Goal: Use online tool/utility: Use online tool/utility

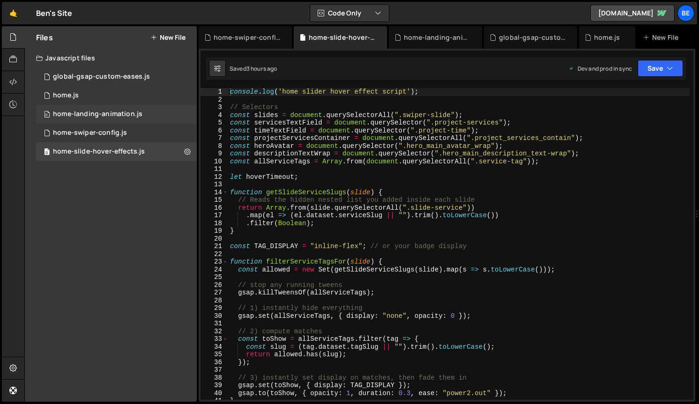
click at [112, 112] on div "home-landing-animation.js" at bounding box center [98, 114] width 90 height 8
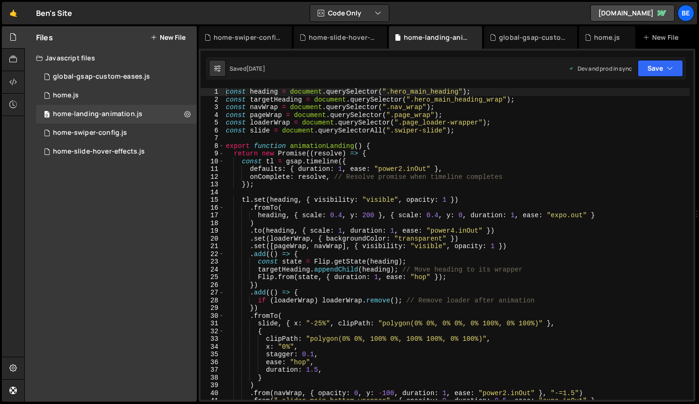
scroll to position [1193, 0]
click at [390, 148] on div "const heading = document . querySelector ( ".hero_main_heading" ) ; const targe…" at bounding box center [457, 252] width 466 height 328
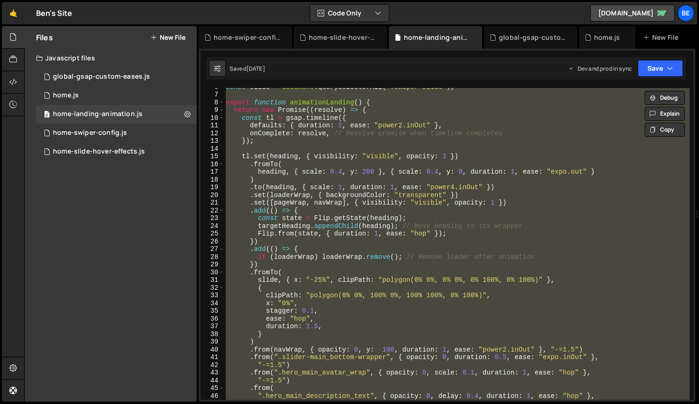
scroll to position [0, 0]
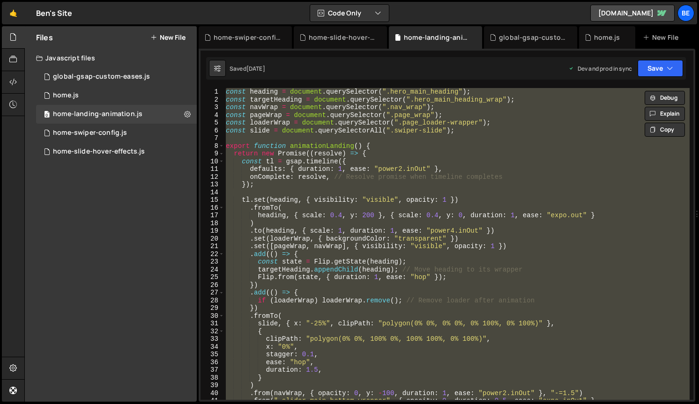
paste textarea
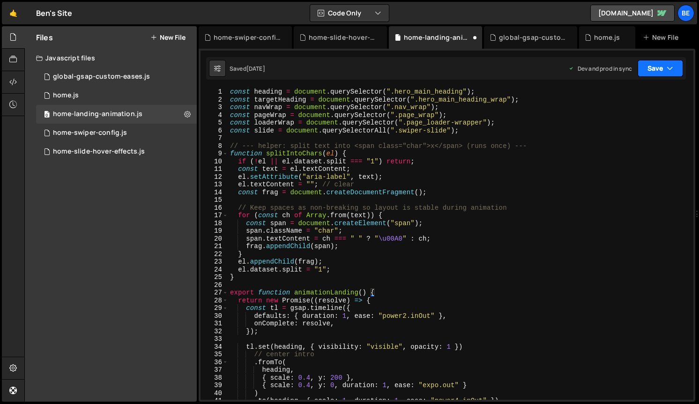
click at [663, 69] on button "Save" at bounding box center [660, 68] width 45 height 17
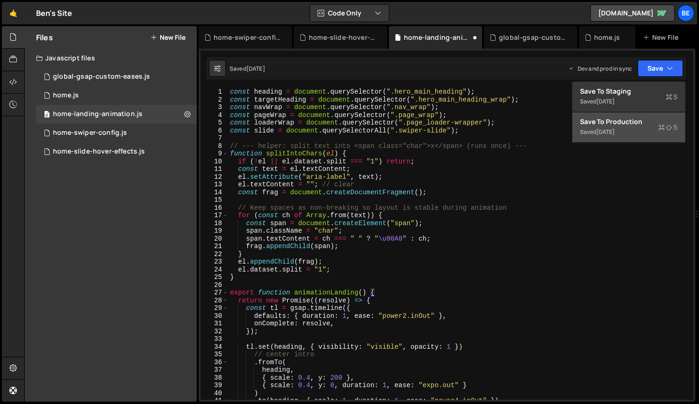
click at [611, 130] on div "[DATE]" at bounding box center [606, 132] width 18 height 8
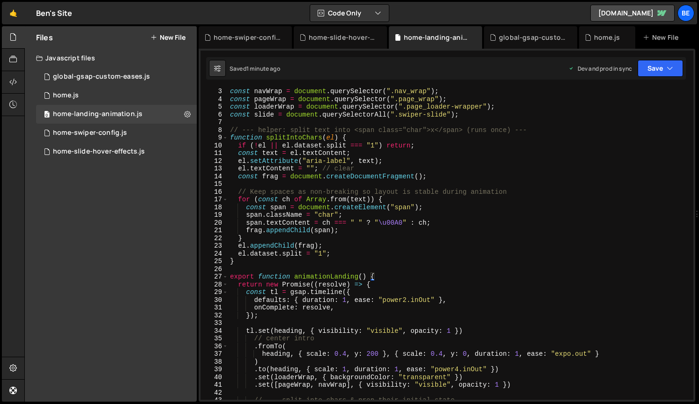
scroll to position [17, 0]
click at [426, 230] on div "const navWrap = document . querySelector ( ".nav_wrap" ) ; const pageWrap = doc…" at bounding box center [459, 251] width 462 height 328
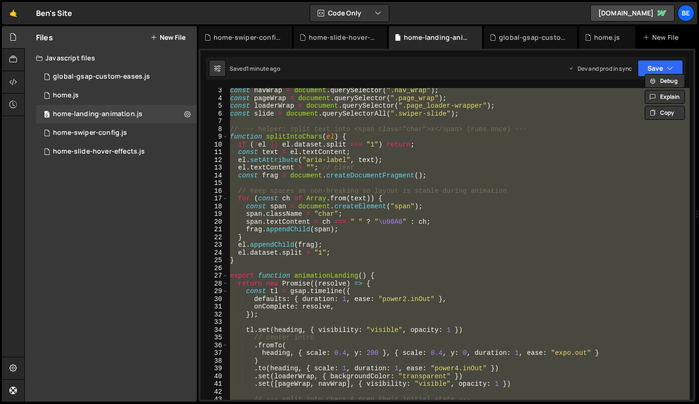
paste textarea
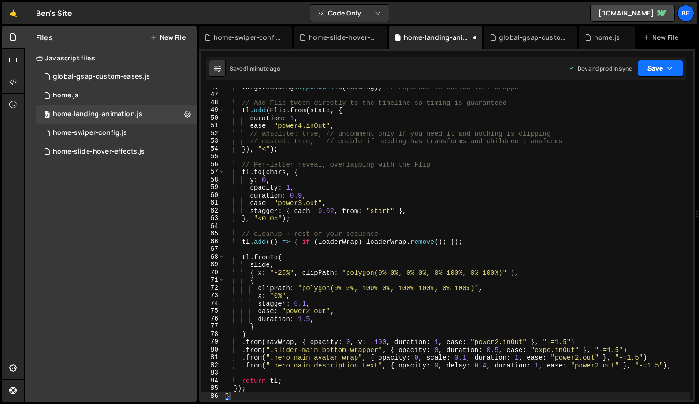
click at [672, 64] on icon "button" at bounding box center [670, 68] width 7 height 9
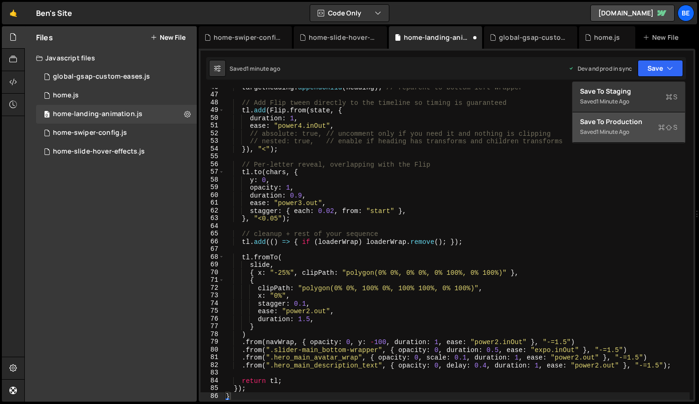
click at [631, 127] on div "Saved 1 minute ago" at bounding box center [628, 132] width 97 height 11
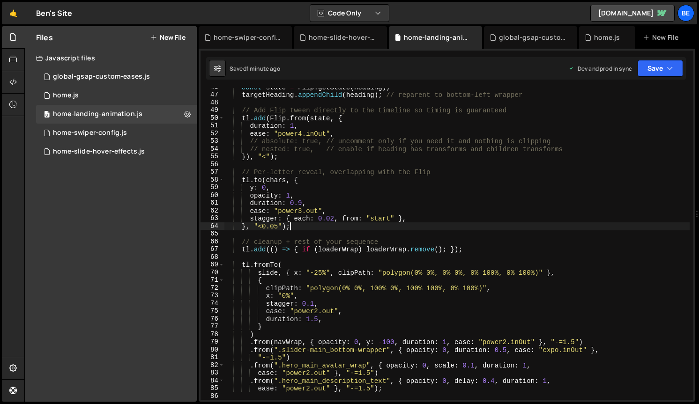
click at [322, 226] on div "const state = Flip . getState ( heading ) ; targetHeading . appendChild ( headi…" at bounding box center [457, 247] width 466 height 328
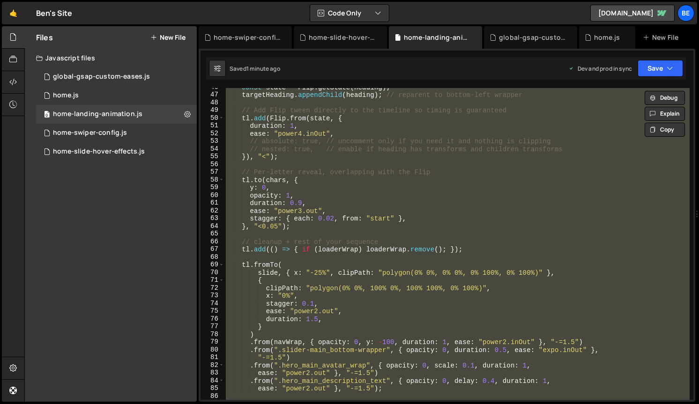
paste textarea
type textarea "}"
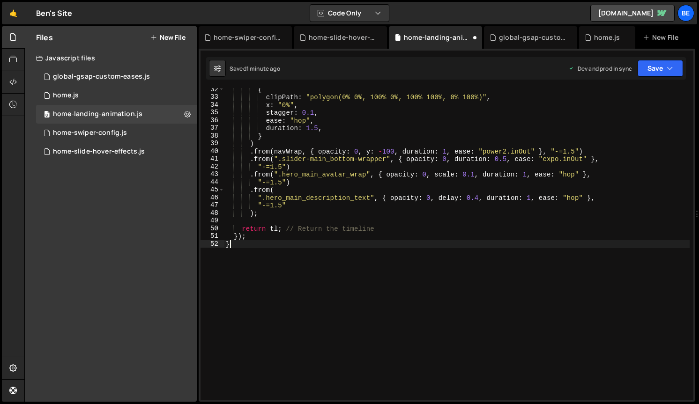
scroll to position [242, 0]
click at [671, 65] on icon "button" at bounding box center [670, 68] width 7 height 9
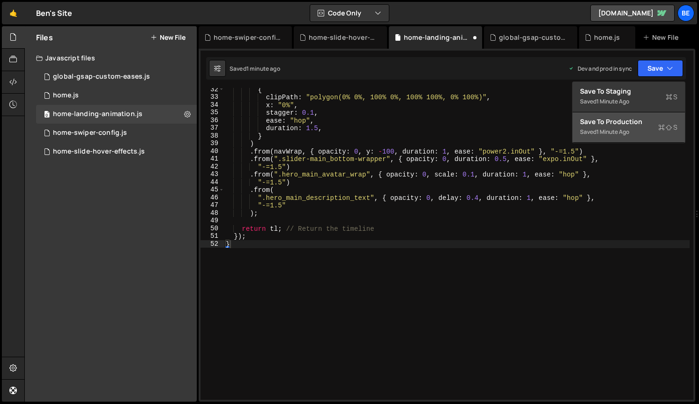
click at [611, 126] on div "Save to Production S" at bounding box center [628, 121] width 97 height 9
